Goal: Task Accomplishment & Management: Manage account settings

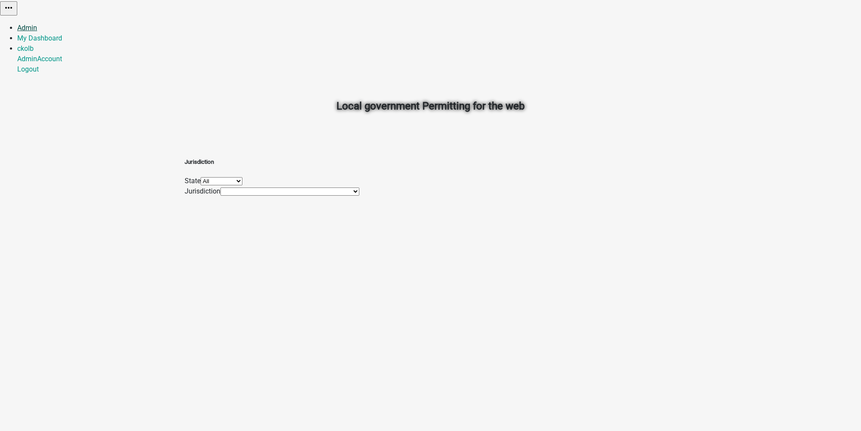
click at [37, 24] on link "Admin" at bounding box center [27, 28] width 20 height 8
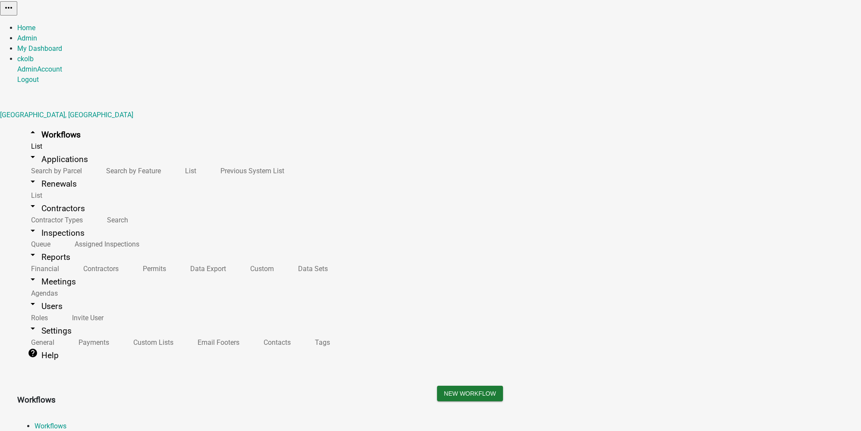
click at [59, 198] on link "arrow_drop_down Contractors" at bounding box center [56, 208] width 78 height 20
click at [93, 211] on link "Search" at bounding box center [115, 220] width 45 height 19
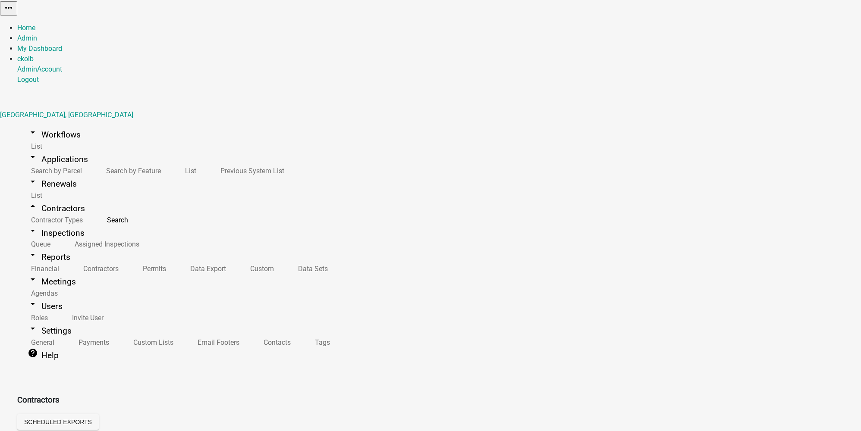
click at [785, 431] on button "Excel Format (.xlsx)" at bounding box center [767, 436] width 58 height 9
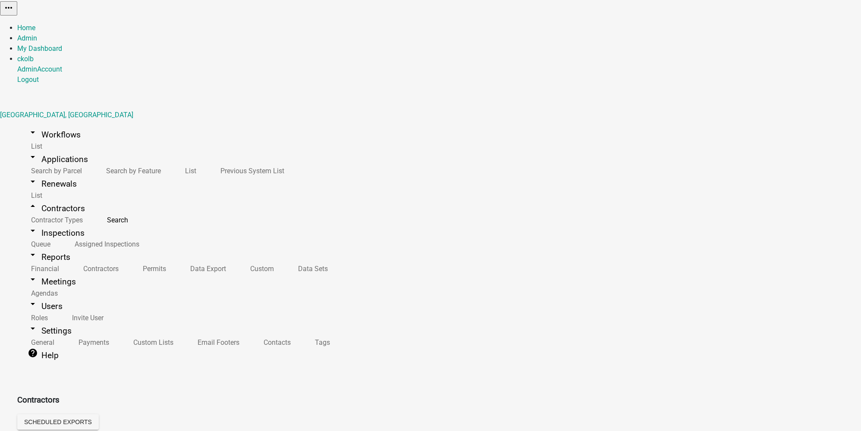
click at [52, 125] on link "arrow_drop_down Workflows" at bounding box center [54, 135] width 74 height 20
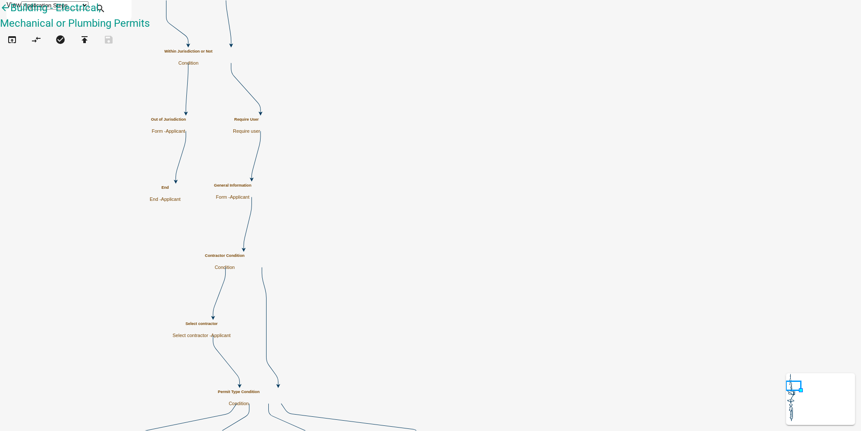
click at [279, 181] on h5 "General Information" at bounding box center [261, 181] width 38 height 5
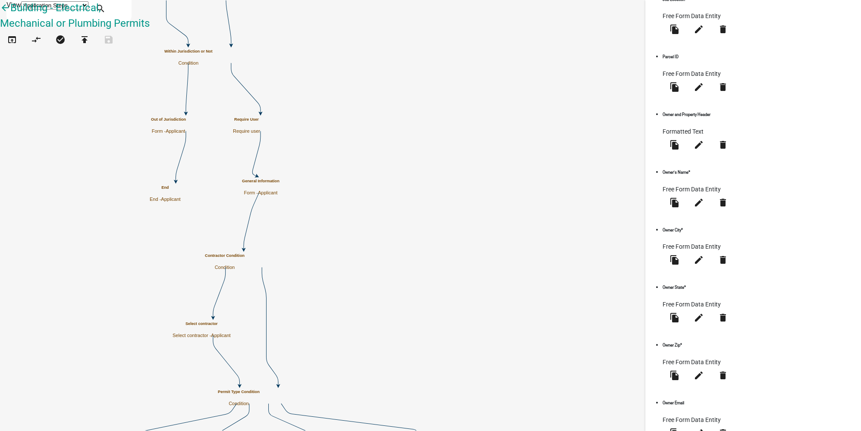
scroll to position [480, 0]
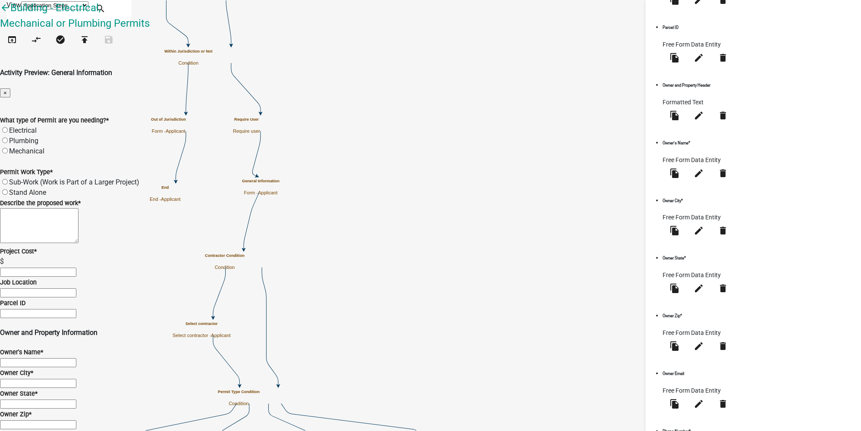
click at [37, 126] on label "Electrical" at bounding box center [23, 130] width 28 height 8
click at [8, 127] on input "Electrical" at bounding box center [5, 130] width 6 height 6
radio input "true"
click at [268, 136] on div "Plumbing" at bounding box center [430, 141] width 861 height 10
click at [38, 137] on label "Plumbing" at bounding box center [23, 141] width 29 height 8
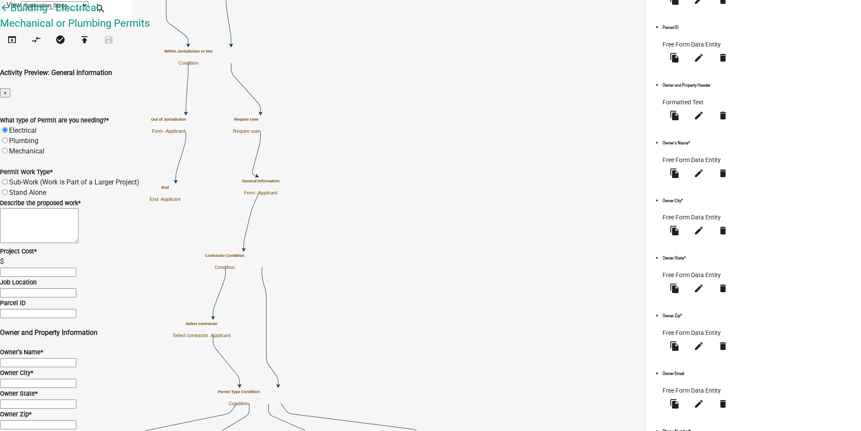
click at [8, 138] on input "Plumbing" at bounding box center [5, 141] width 6 height 6
radio input "true"
click at [44, 147] on label "Mechanical" at bounding box center [26, 151] width 35 height 8
click at [8, 148] on input "Mechanical" at bounding box center [5, 151] width 6 height 6
radio input "true"
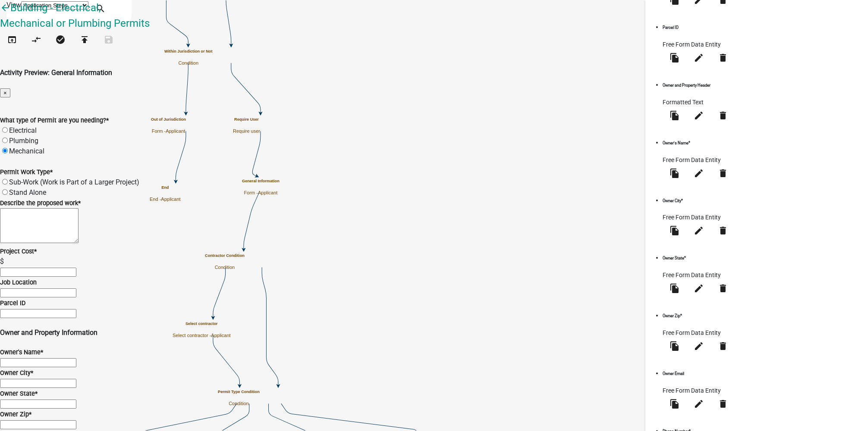
scroll to position [78, 0]
click at [76, 268] on input "text" at bounding box center [38, 272] width 76 height 9
type input "7000"
click at [76, 289] on input "Job Location" at bounding box center [38, 293] width 76 height 9
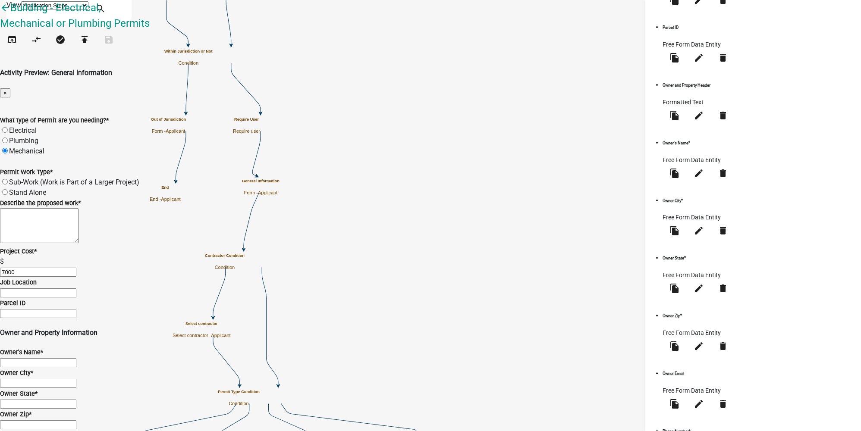
click at [7, 90] on span "×" at bounding box center [4, 93] width 3 height 6
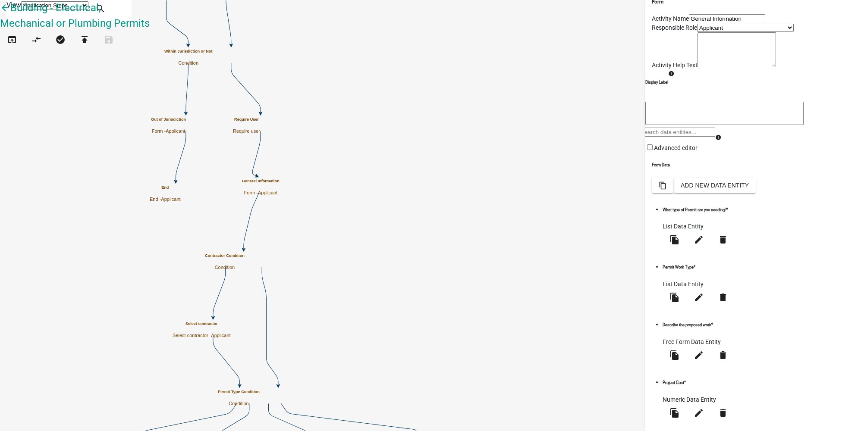
scroll to position [49, 0]
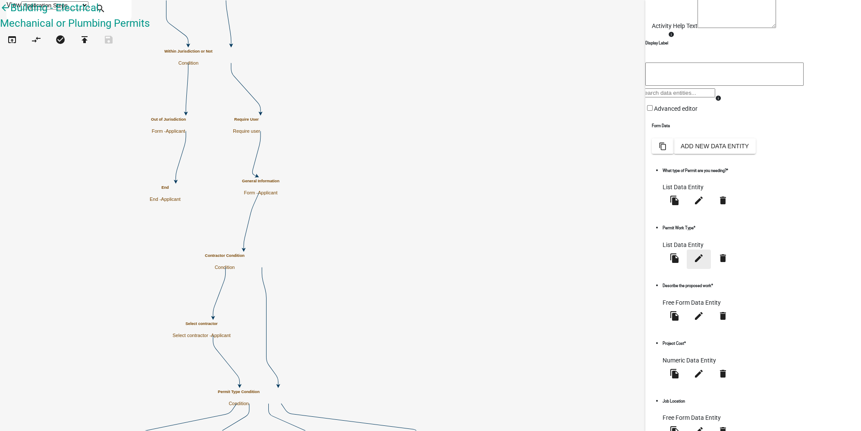
click at [704, 264] on icon "edit" at bounding box center [698, 258] width 10 height 10
select select "list-data"
select select
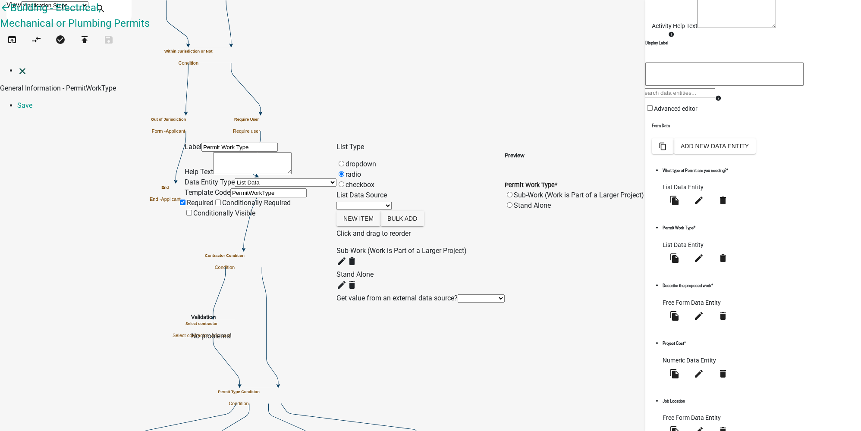
click at [19, 66] on icon "close" at bounding box center [22, 71] width 10 height 10
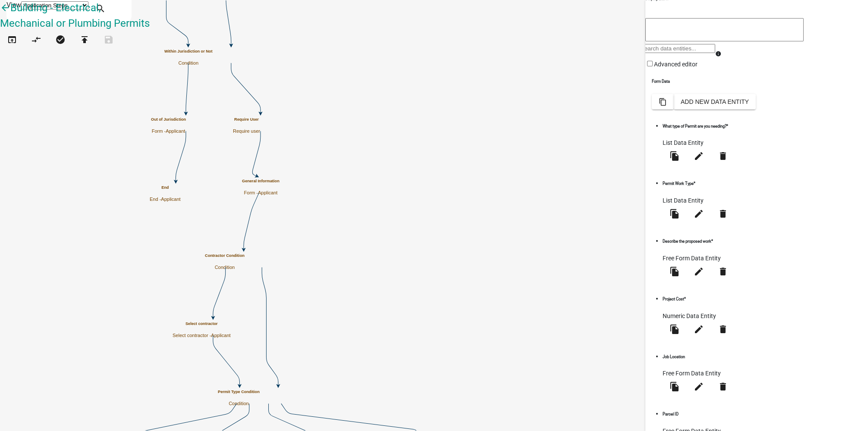
scroll to position [128, 0]
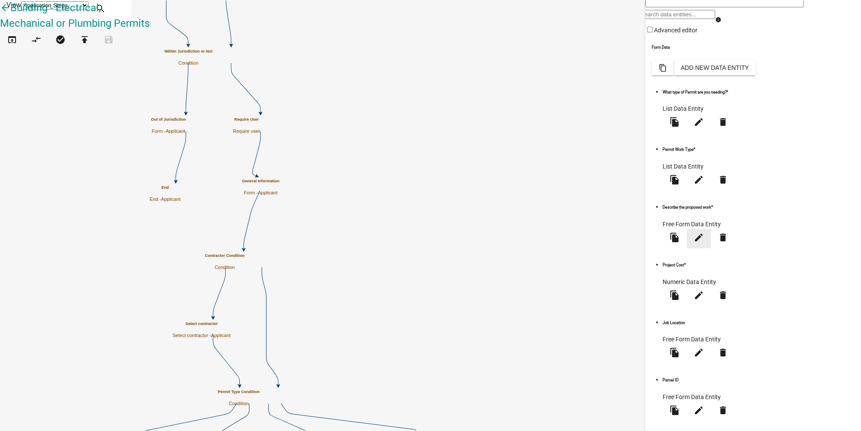
click at [704, 238] on icon "edit" at bounding box center [698, 237] width 10 height 10
select select
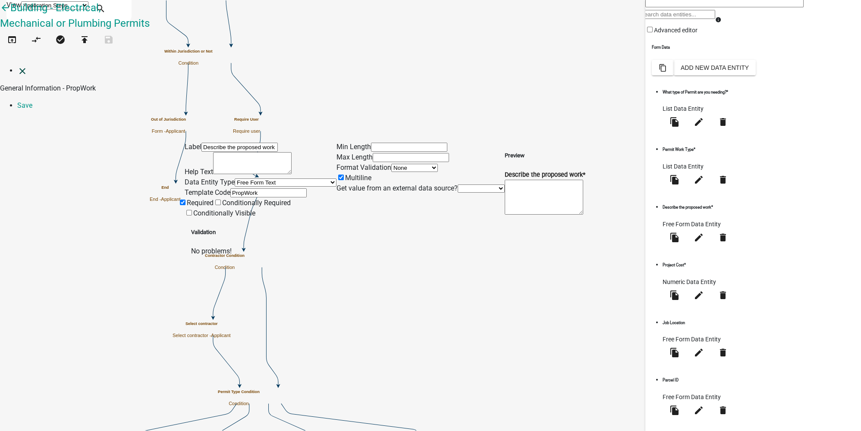
click at [22, 66] on link "close" at bounding box center [22, 70] width 10 height 8
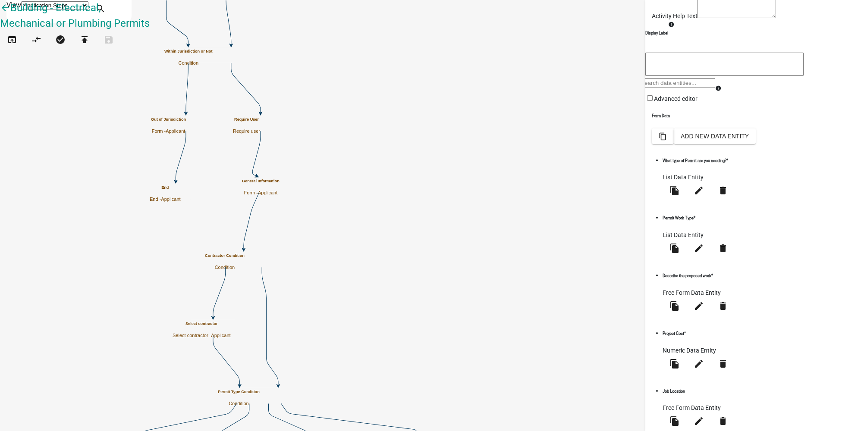
scroll to position [49, 0]
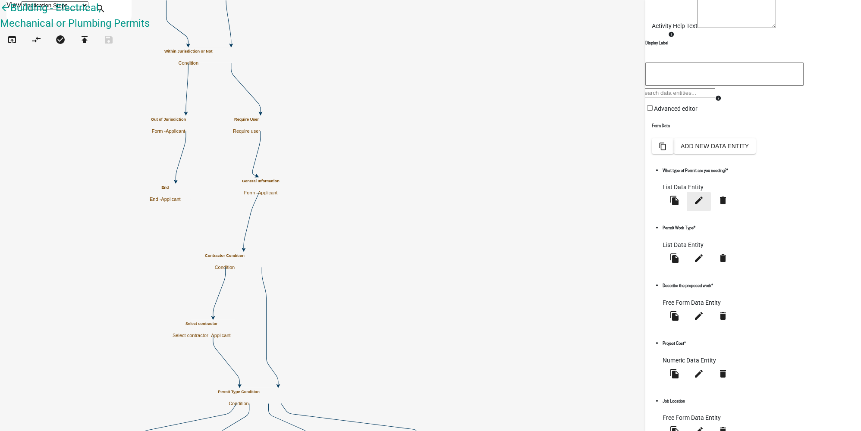
click at [704, 206] on icon "edit" at bounding box center [698, 200] width 10 height 10
select select "list-data"
select select
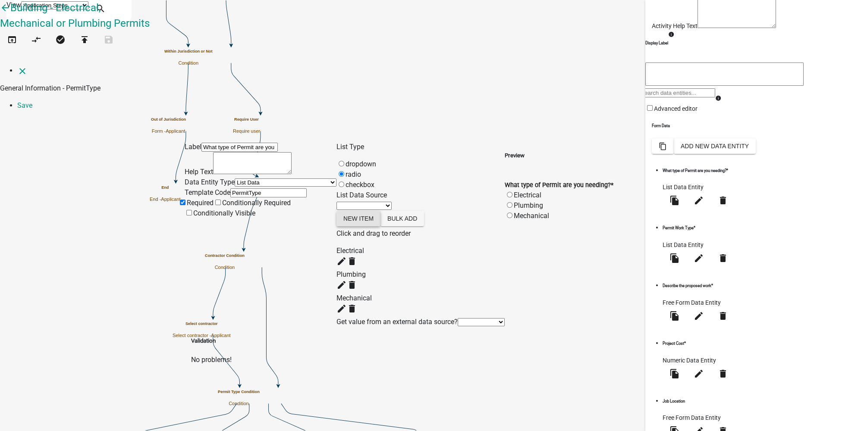
click at [379, 211] on button "New item" at bounding box center [358, 219] width 44 height 16
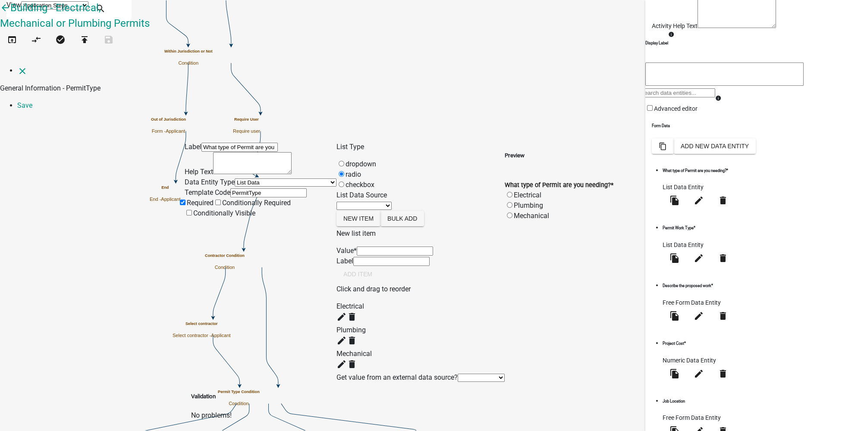
click at [381, 247] on input "List Data Source" at bounding box center [395, 251] width 76 height 9
type input "Gas"
click at [495, 246] on div "New list item Value * Gas Label Gas Add item" at bounding box center [420, 257] width 168 height 56
click at [379, 277] on button "Add item" at bounding box center [357, 275] width 43 height 16
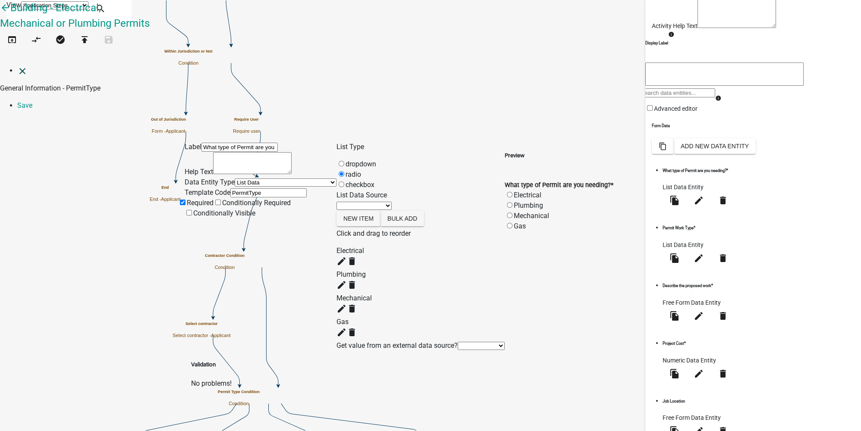
click at [17, 66] on link "close" at bounding box center [22, 70] width 10 height 8
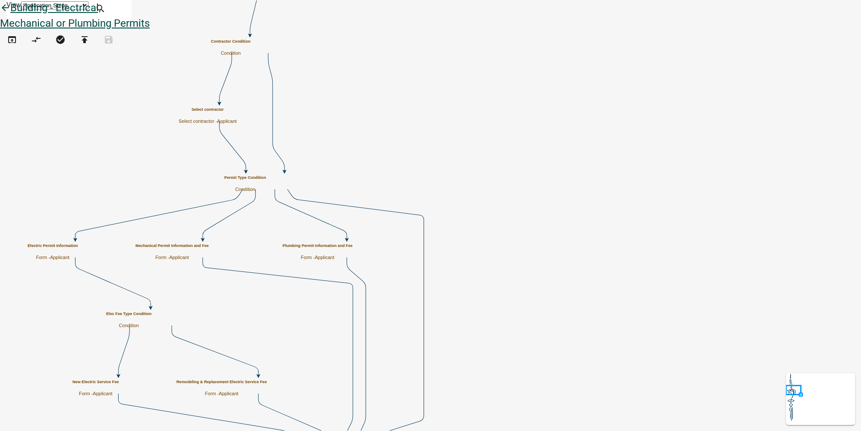
click at [10, 15] on icon "arrow_back" at bounding box center [5, 9] width 10 height 12
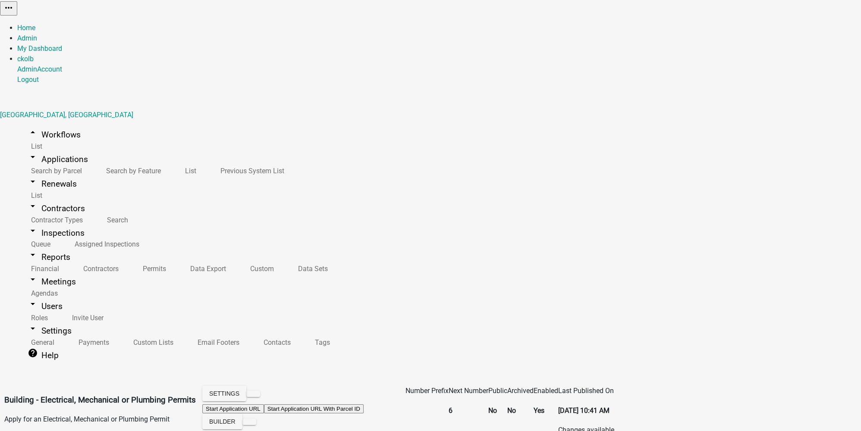
scroll to position [347, 0]
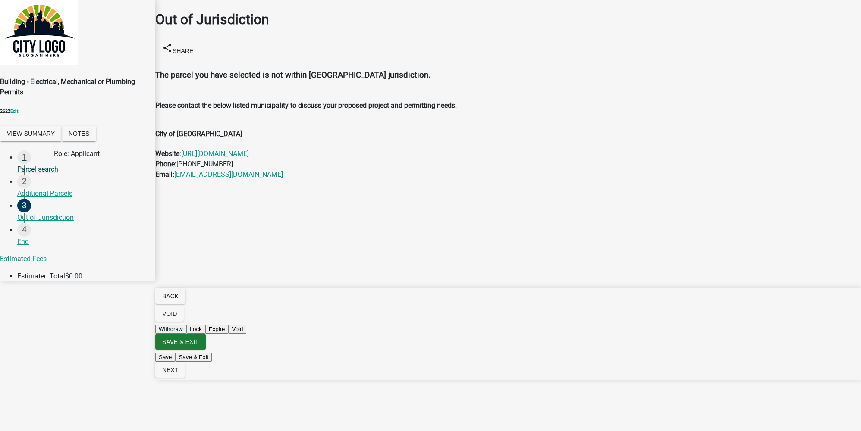
click at [42, 175] on div "Parcel search" at bounding box center [82, 169] width 131 height 10
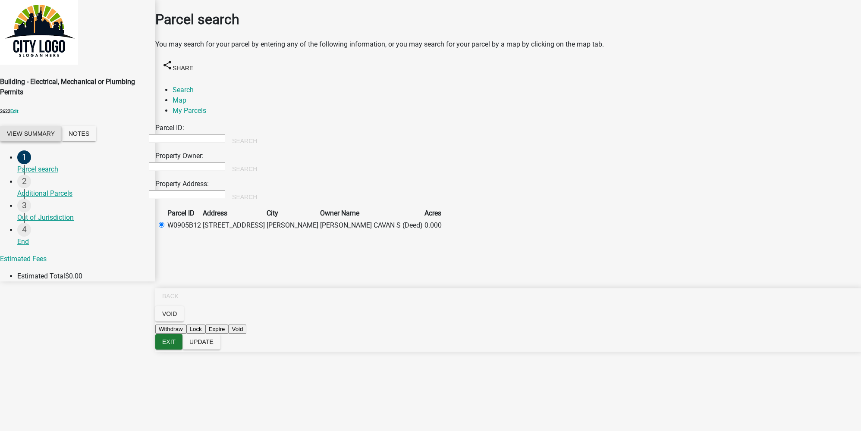
click at [40, 141] on button "View Summary" at bounding box center [31, 134] width 62 height 16
click at [7, 383] on span "×" at bounding box center [4, 386] width 3 height 6
click at [51, 220] on div "Out of Jurisdiction" at bounding box center [82, 218] width 131 height 10
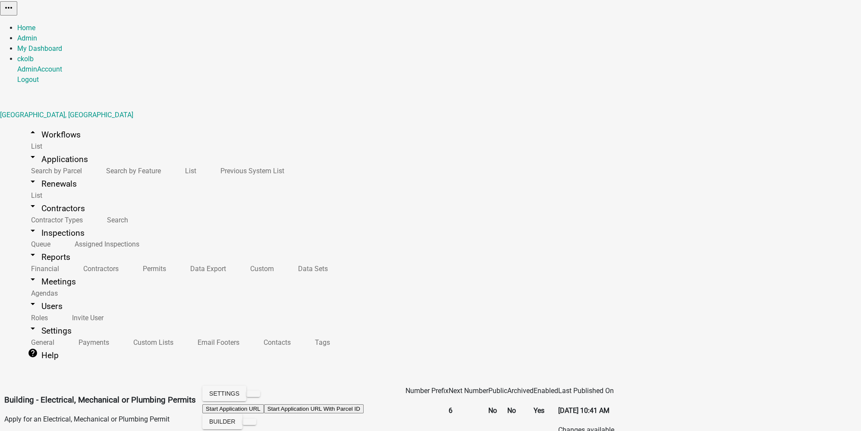
scroll to position [347, 0]
